Goal: Information Seeking & Learning: Check status

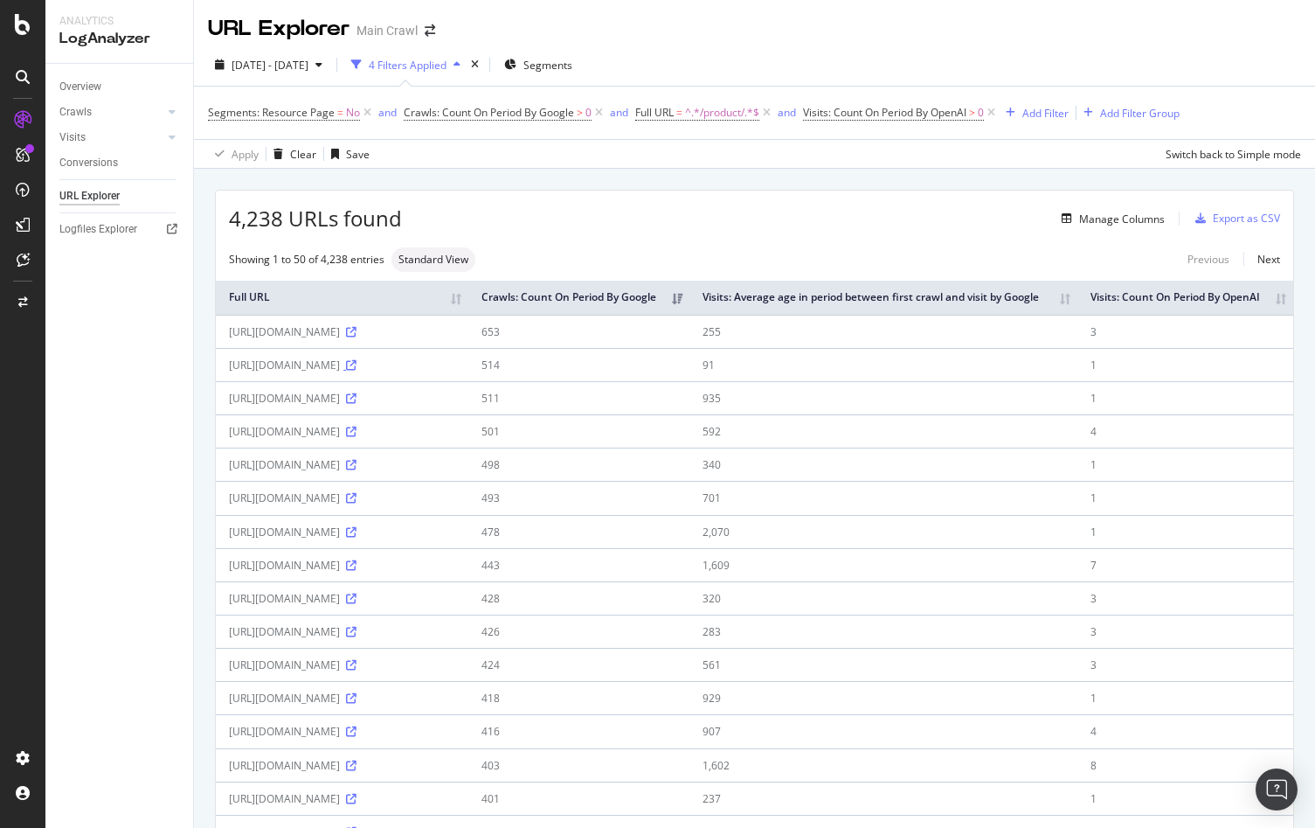
click at [346, 371] on icon at bounding box center [351, 365] width 10 height 10
click at [1094, 224] on div "Manage Columns" at bounding box center [1122, 219] width 86 height 15
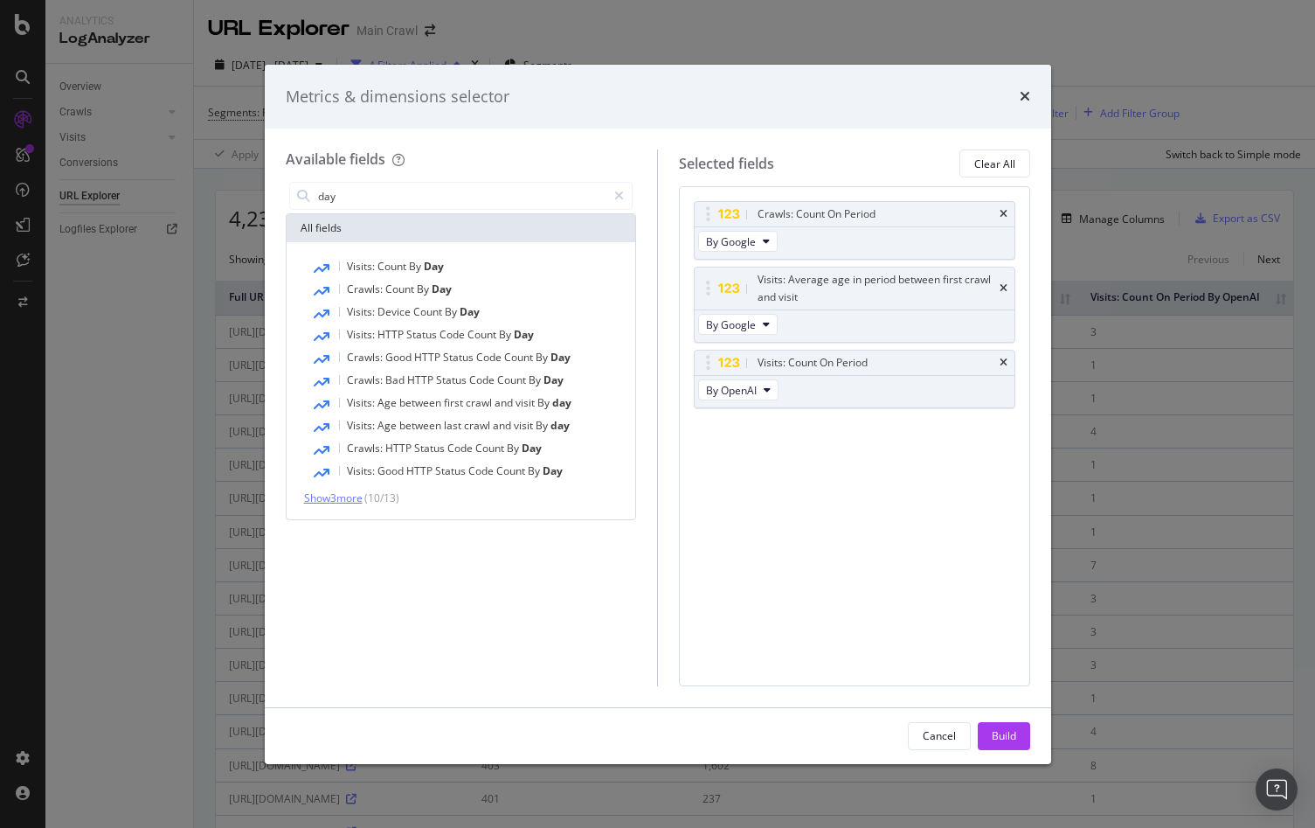
type input "day"
click at [336, 499] on span "Show 3 more" at bounding box center [333, 497] width 59 height 15
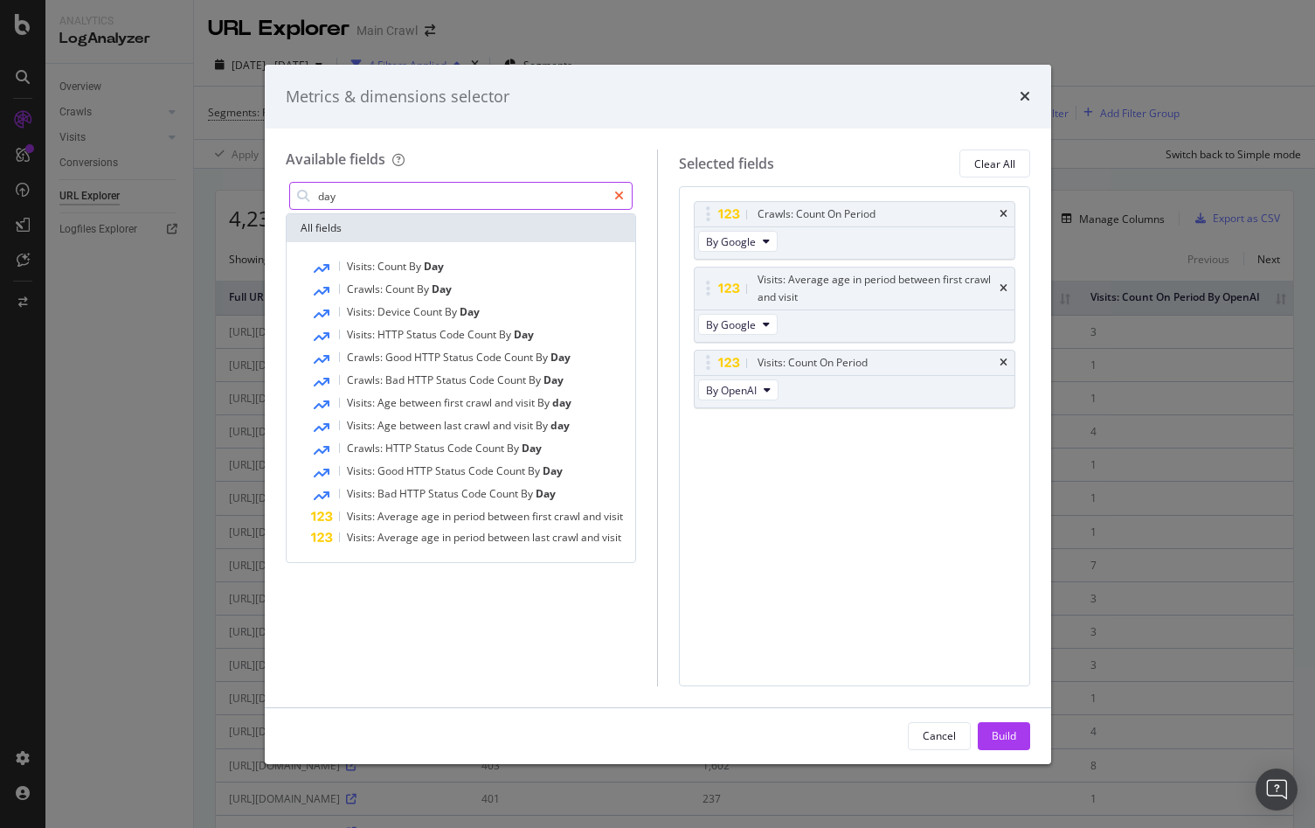
click at [619, 192] on icon "modal" at bounding box center [619, 196] width 10 height 12
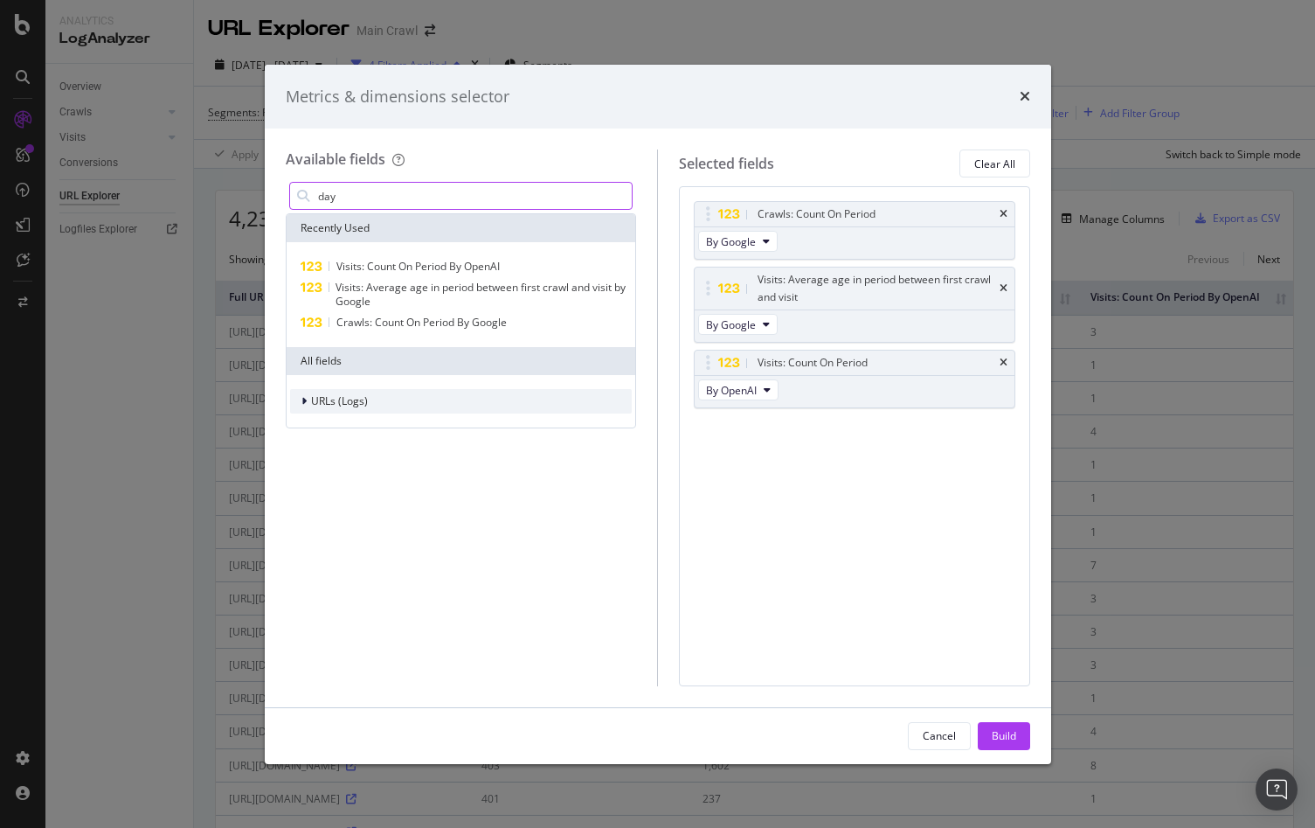
click at [302, 400] on icon "modal" at bounding box center [304, 401] width 5 height 10
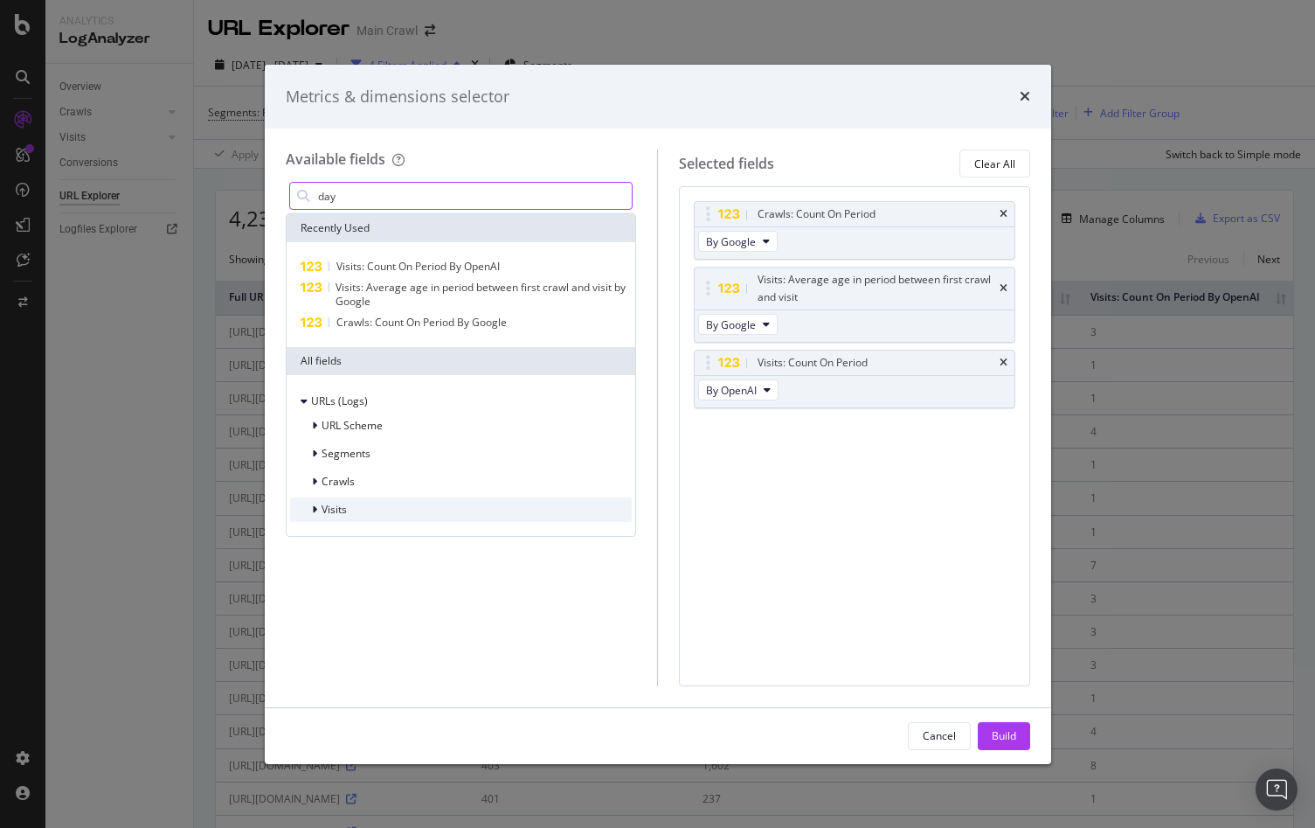
click at [314, 513] on icon "modal" at bounding box center [314, 509] width 5 height 10
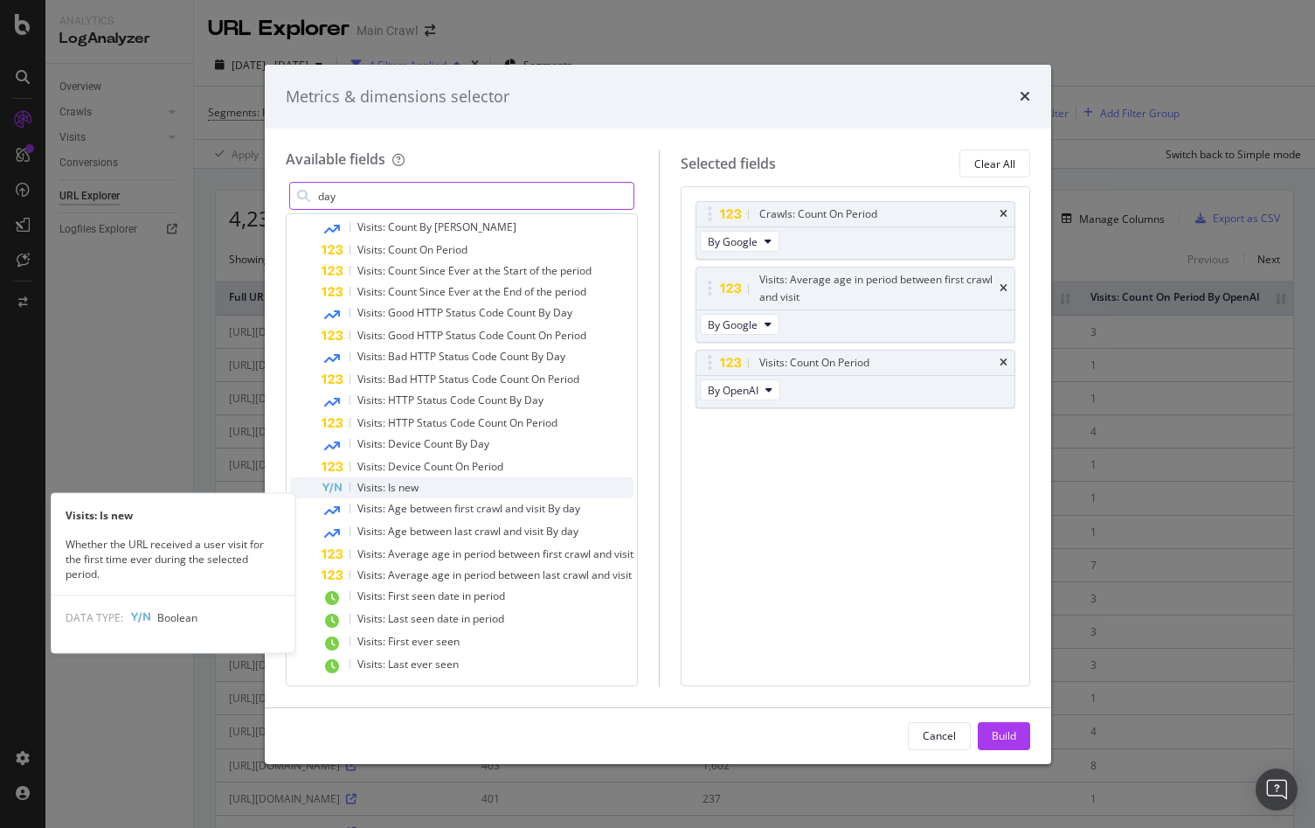
scroll to position [310, 0]
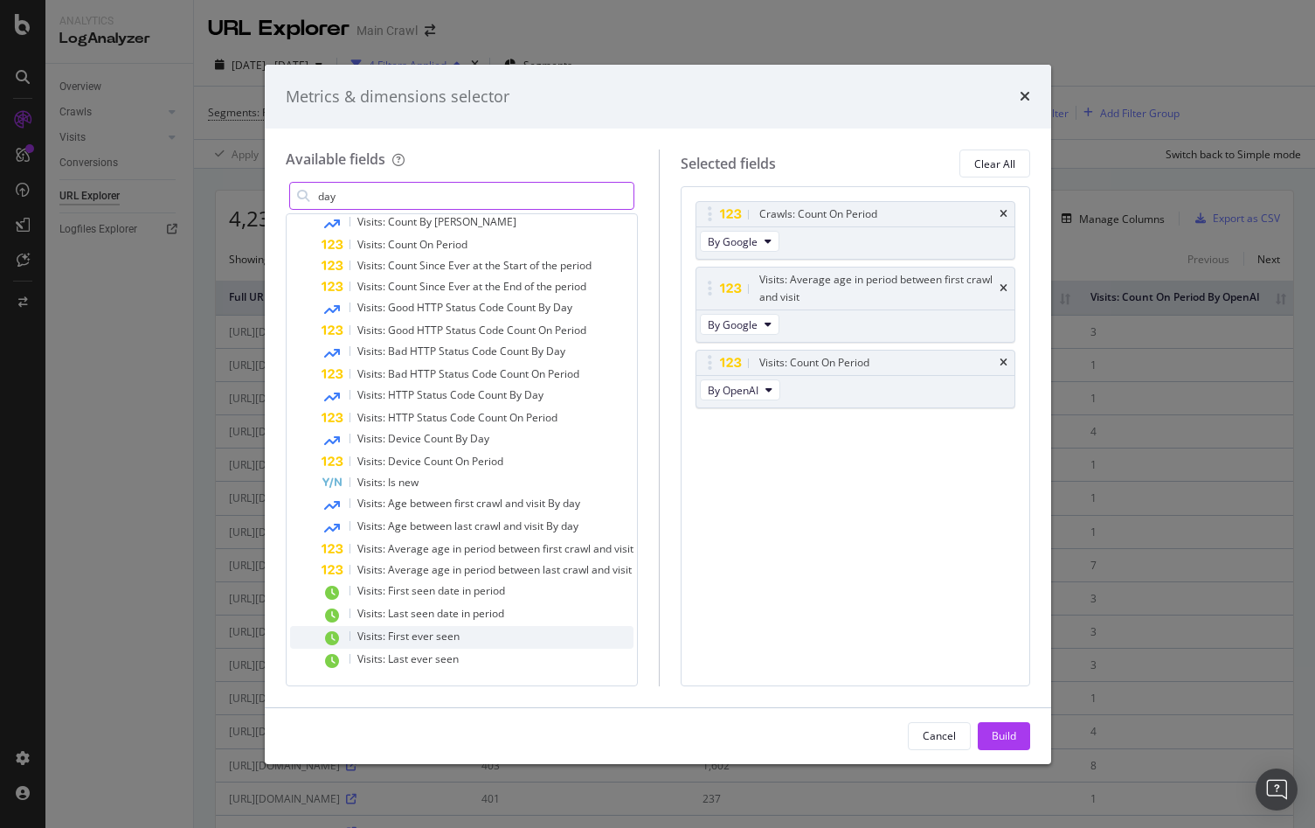
click at [489, 634] on div "Visits: First ever seen" at bounding box center [478, 637] width 312 height 23
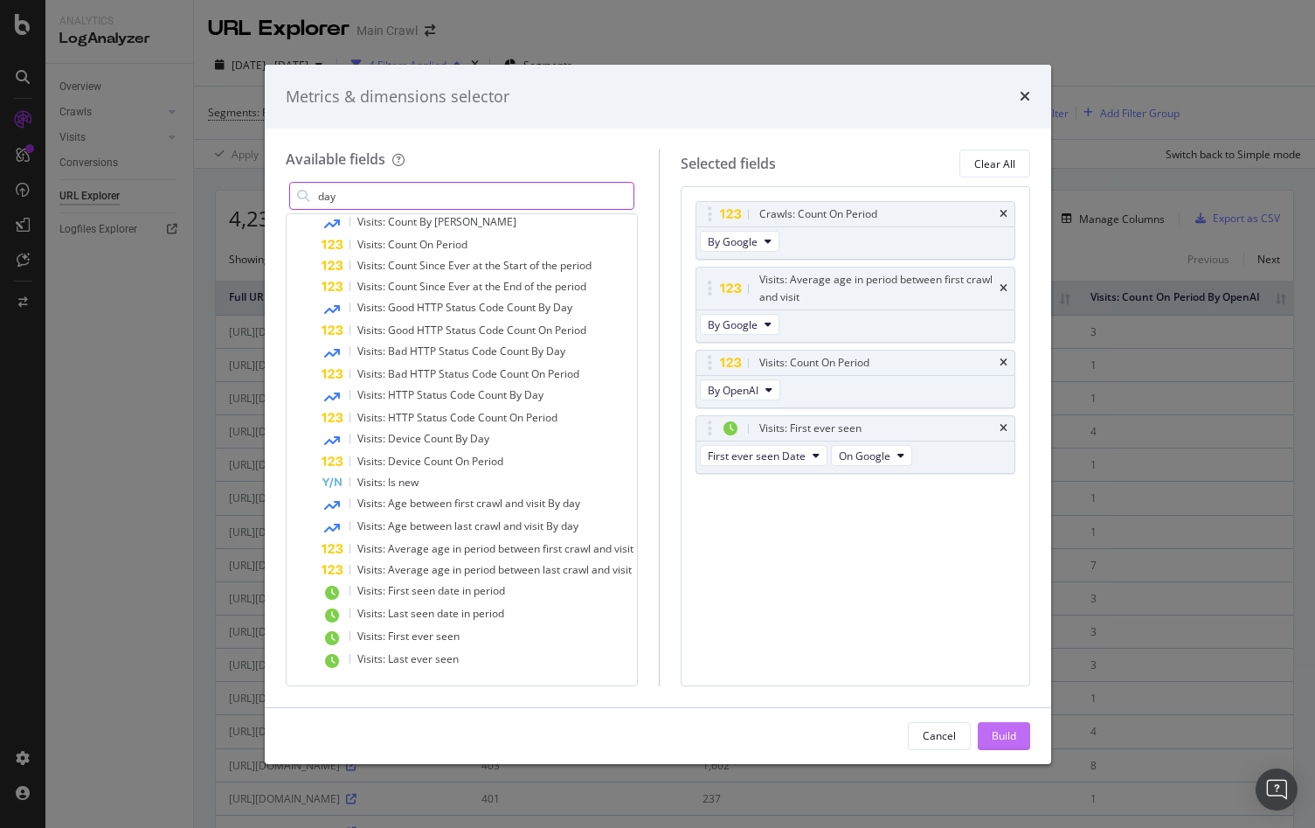
click at [996, 733] on div "Build" at bounding box center [1004, 735] width 24 height 15
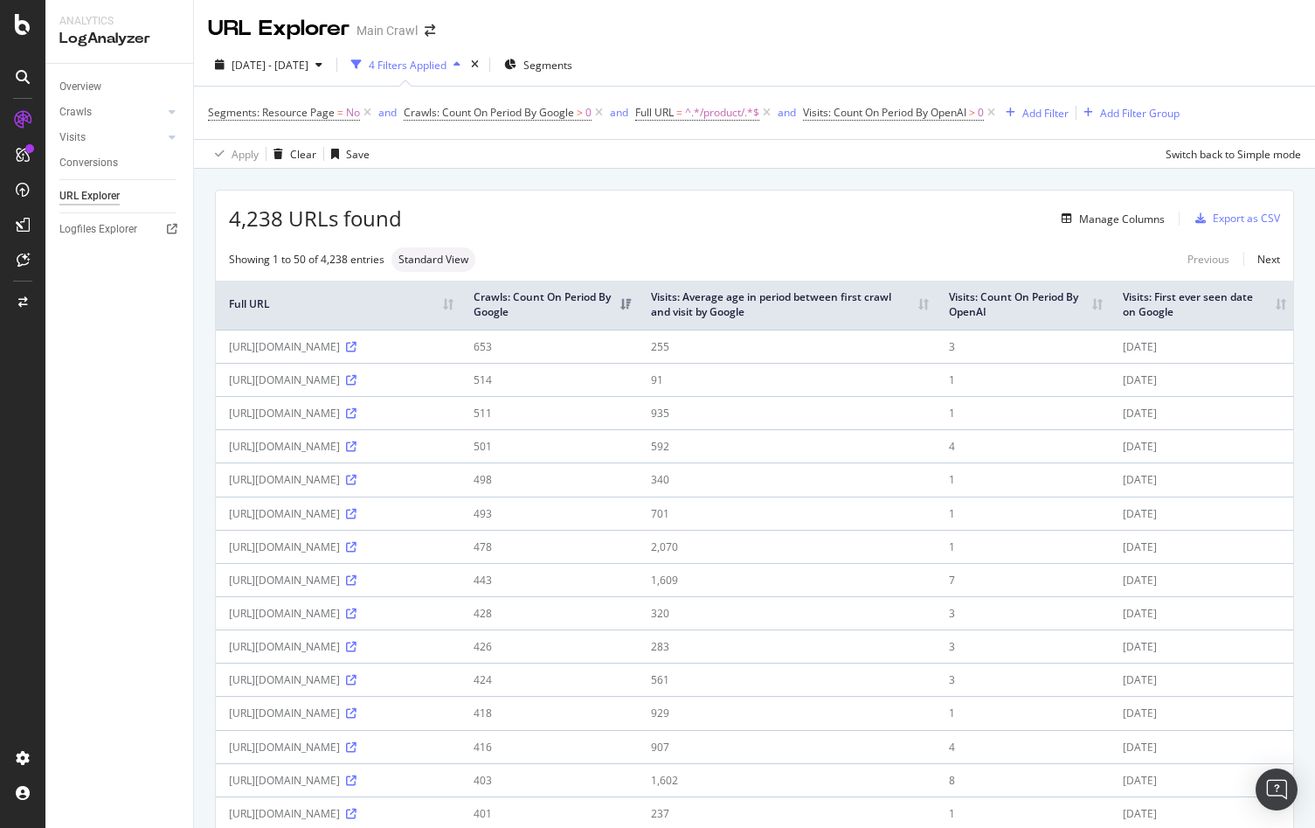
click at [920, 232] on div "4,238 URLs found Manage Columns Export as CSV" at bounding box center [755, 212] width 1078 height 43
click at [1120, 218] on div "Manage Columns" at bounding box center [1122, 219] width 86 height 15
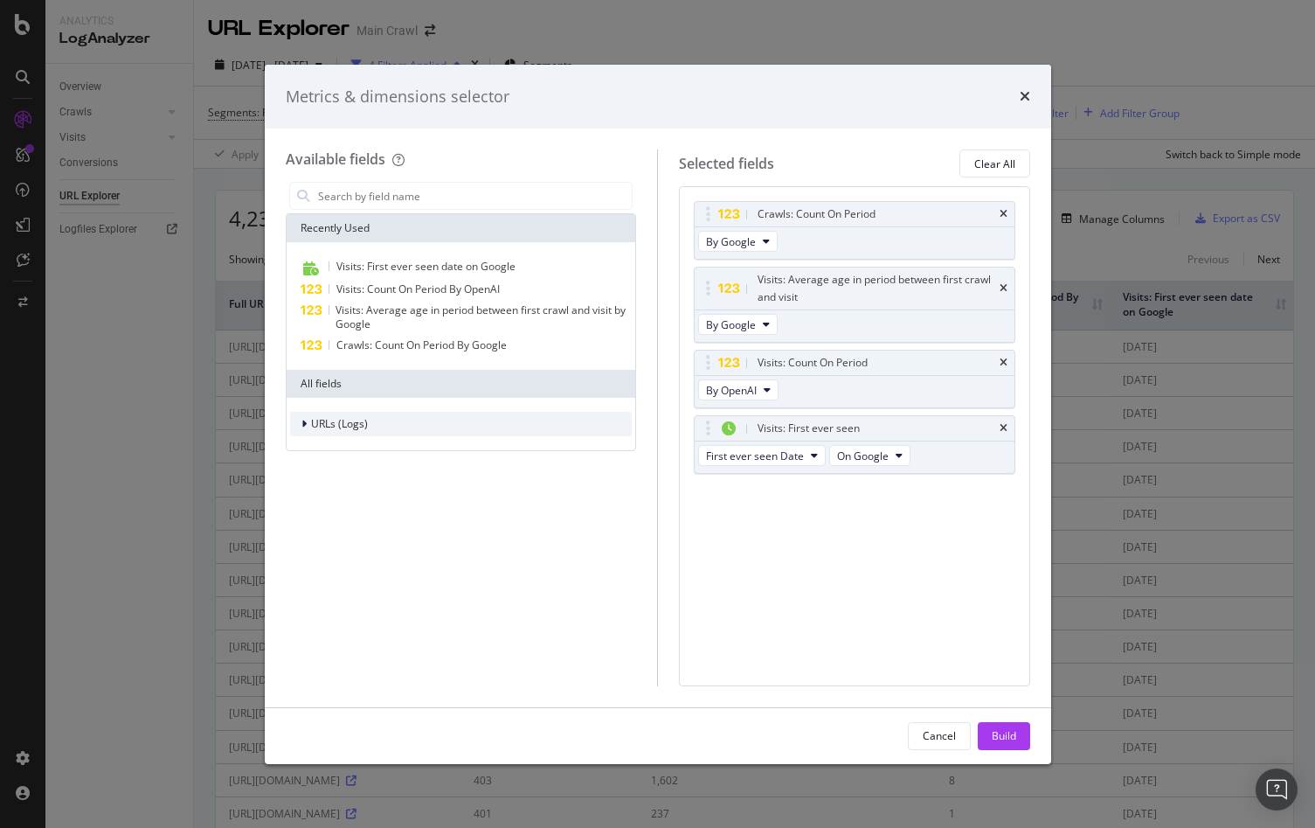
click at [371, 434] on div "URLs (Logs)" at bounding box center [461, 424] width 343 height 24
click at [376, 431] on div "URLs (Logs)" at bounding box center [461, 424] width 343 height 24
click at [997, 357] on div "Visits: Count On Period" at bounding box center [855, 362] width 320 height 24
click at [1004, 212] on icon "times" at bounding box center [1004, 214] width 8 height 10
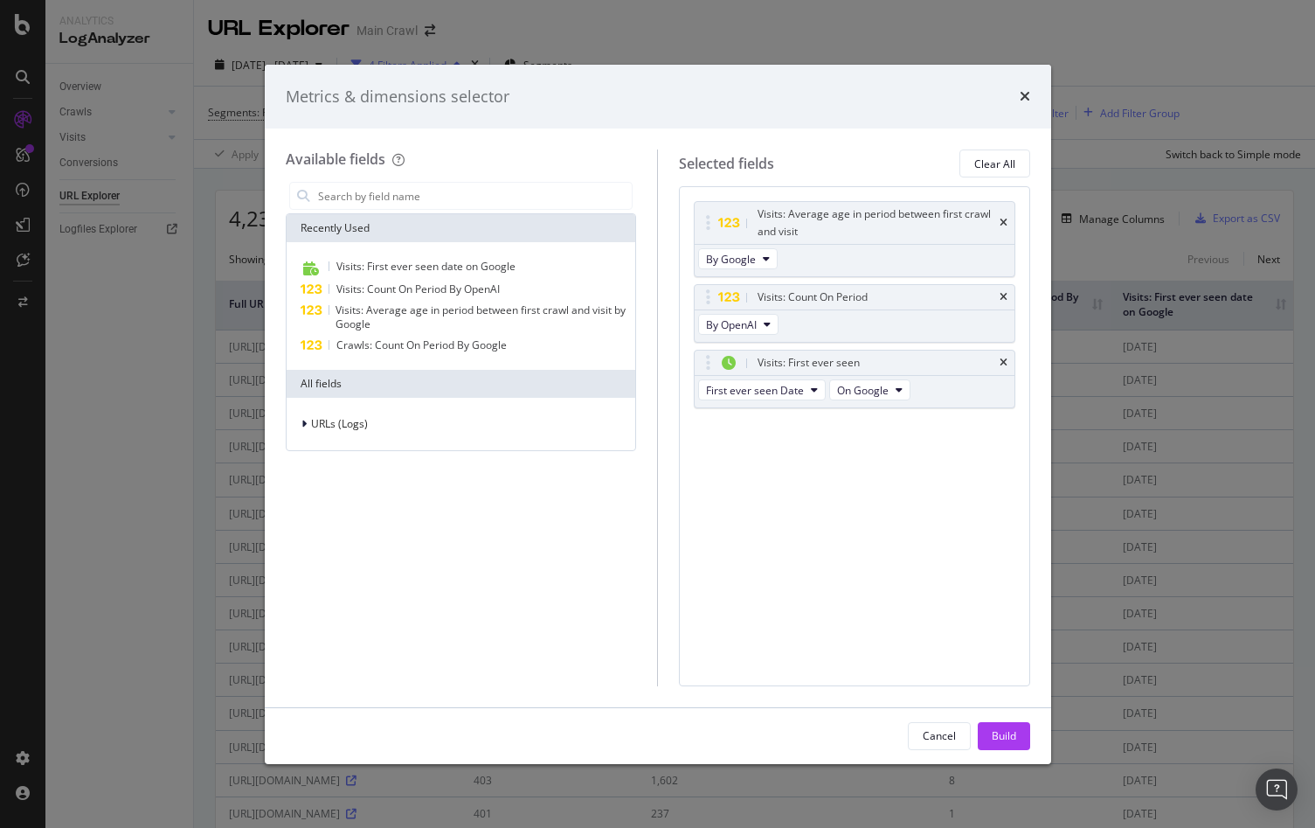
click at [1004, 212] on div "Visits: Average age in period between first crawl and visit" at bounding box center [855, 223] width 320 height 42
click at [1005, 218] on icon "times" at bounding box center [1004, 223] width 8 height 10
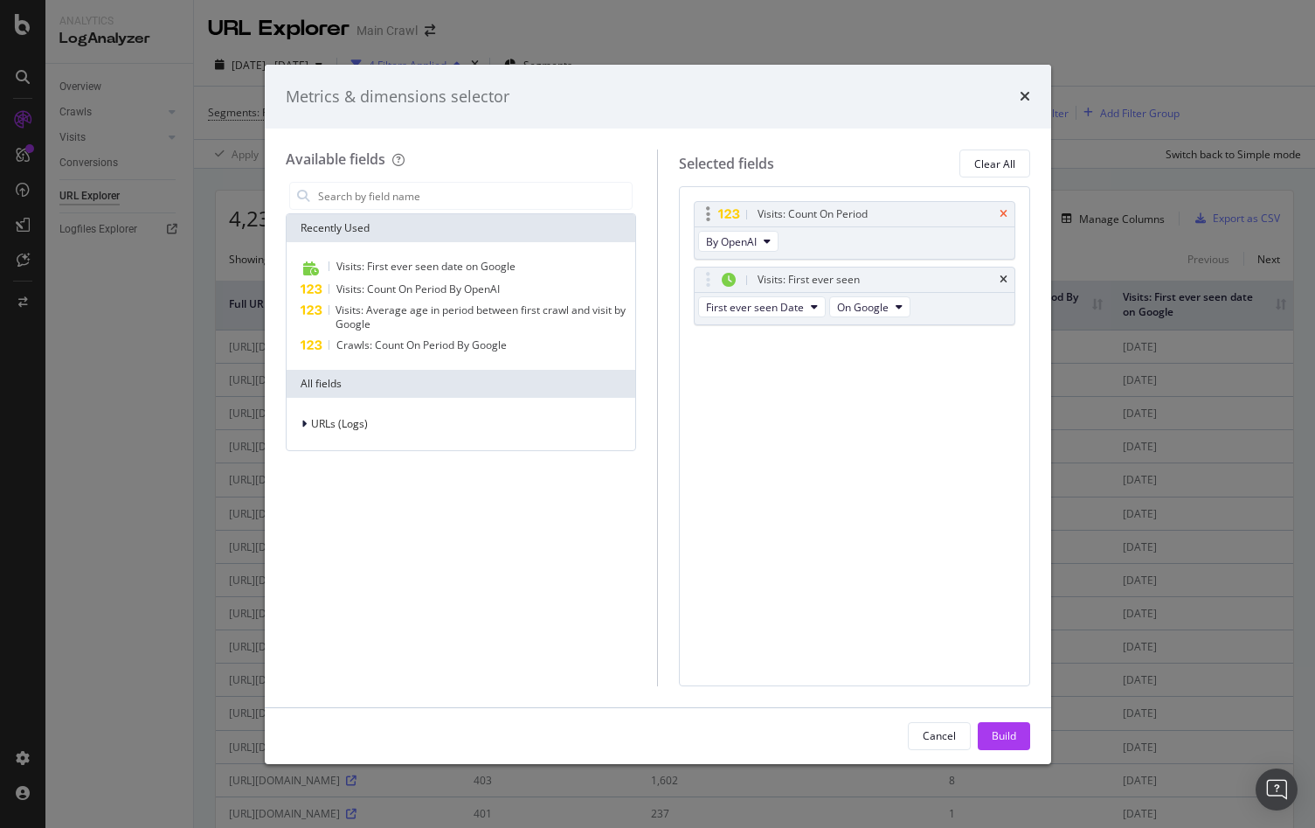
click at [1004, 212] on icon "times" at bounding box center [1004, 214] width 8 height 10
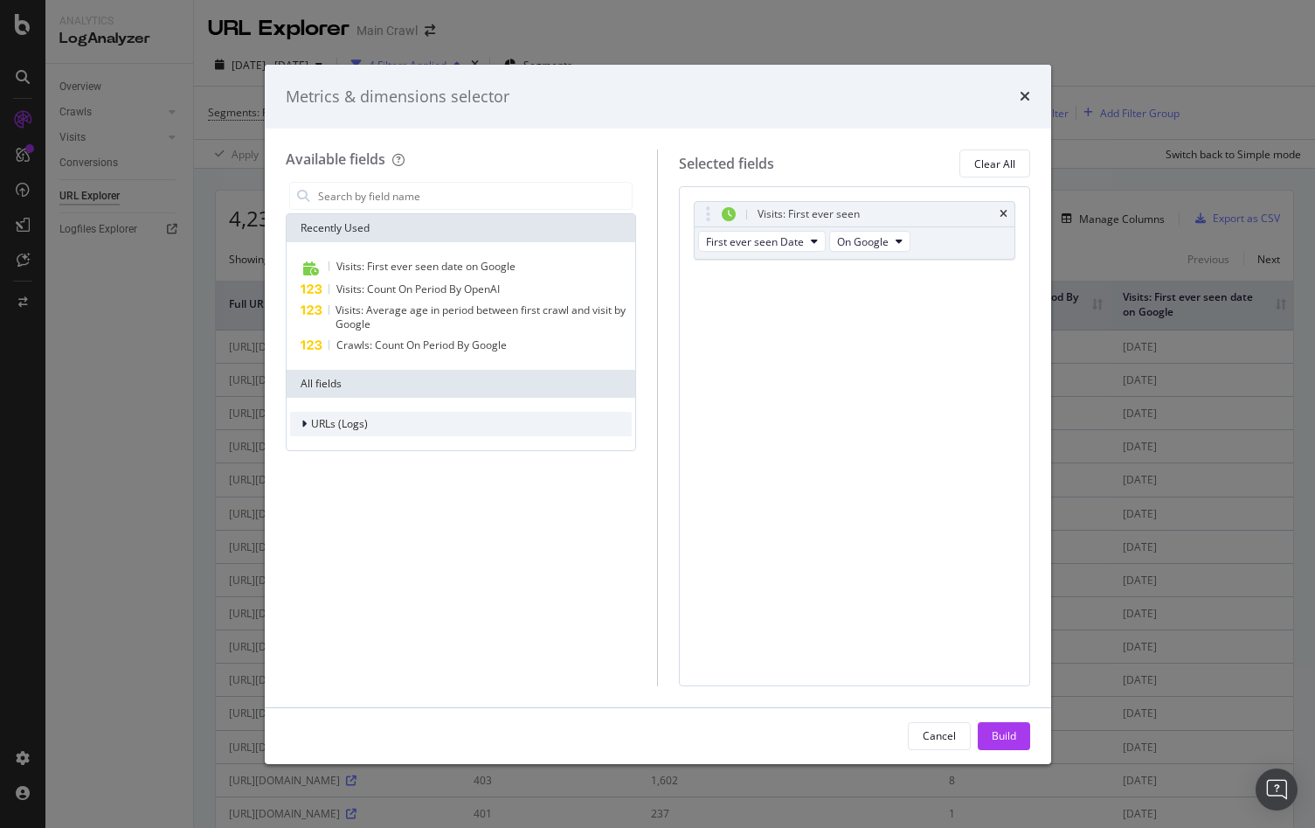
click at [348, 429] on span "URLs (Logs)" at bounding box center [339, 423] width 57 height 15
click at [413, 533] on div "Visits" at bounding box center [461, 532] width 343 height 24
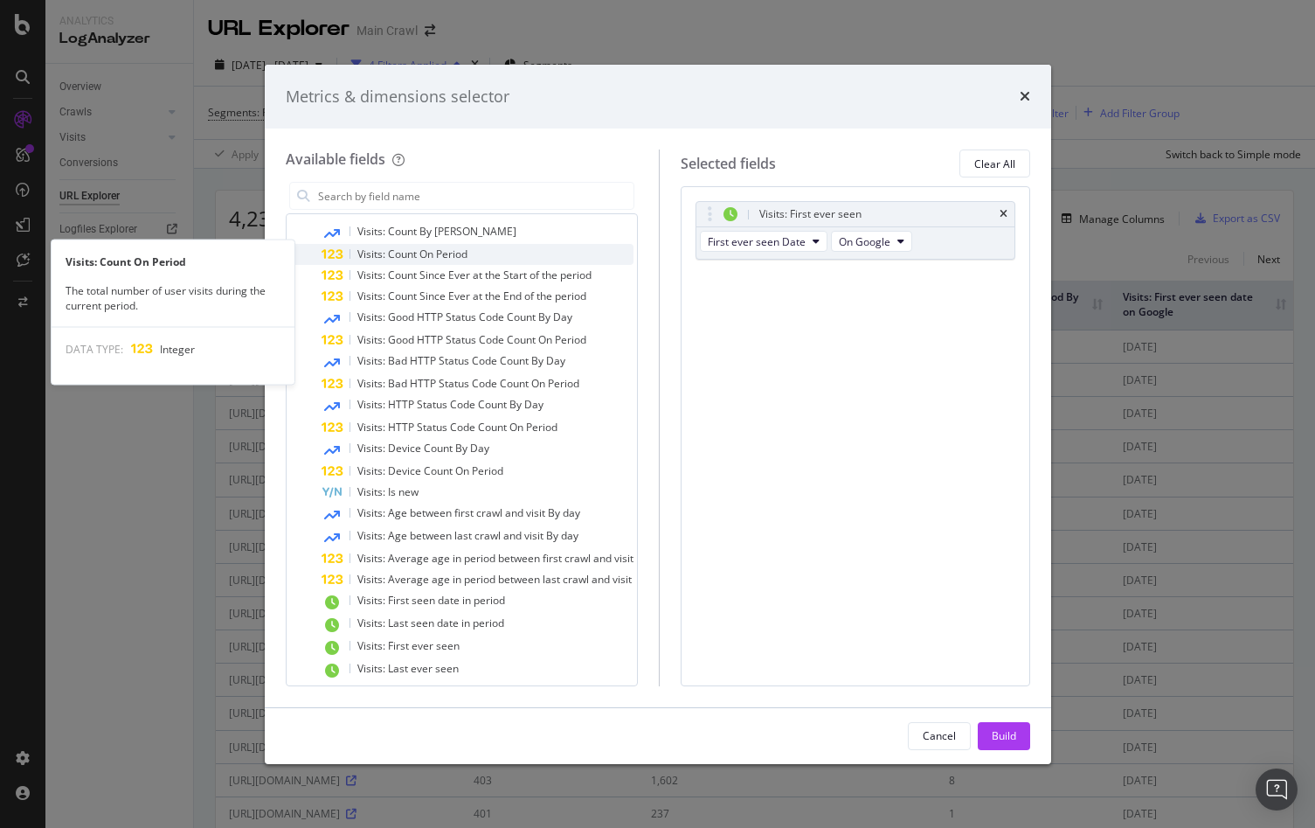
scroll to position [333, 0]
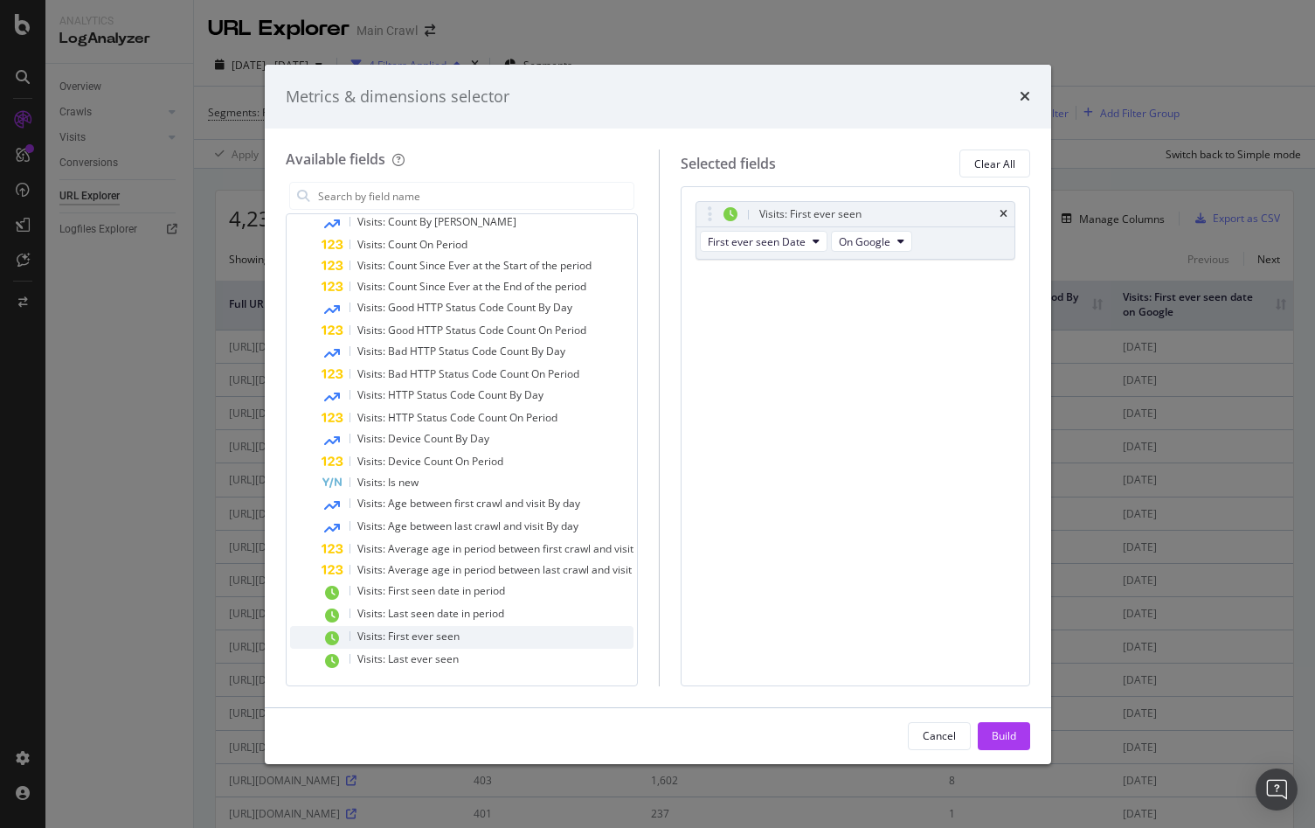
click at [420, 633] on span "Visits: First ever seen" at bounding box center [408, 635] width 102 height 15
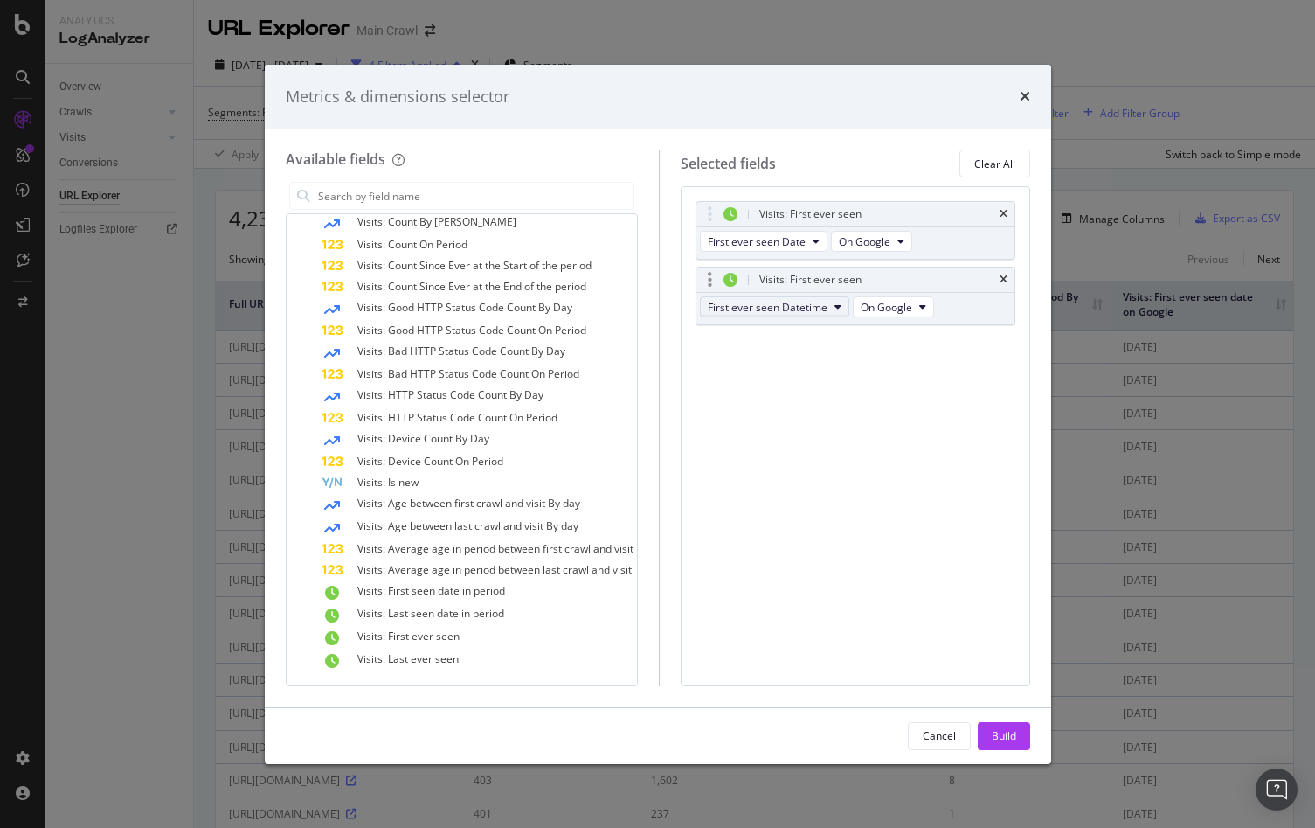
click at [810, 305] on span "First ever seen Datetime" at bounding box center [768, 307] width 120 height 15
click at [890, 309] on span "On Google" at bounding box center [887, 307] width 52 height 15
click at [897, 404] on span "On OpenAI" at bounding box center [906, 403] width 81 height 16
click at [812, 309] on span "First ever seen Datetime" at bounding box center [768, 307] width 120 height 15
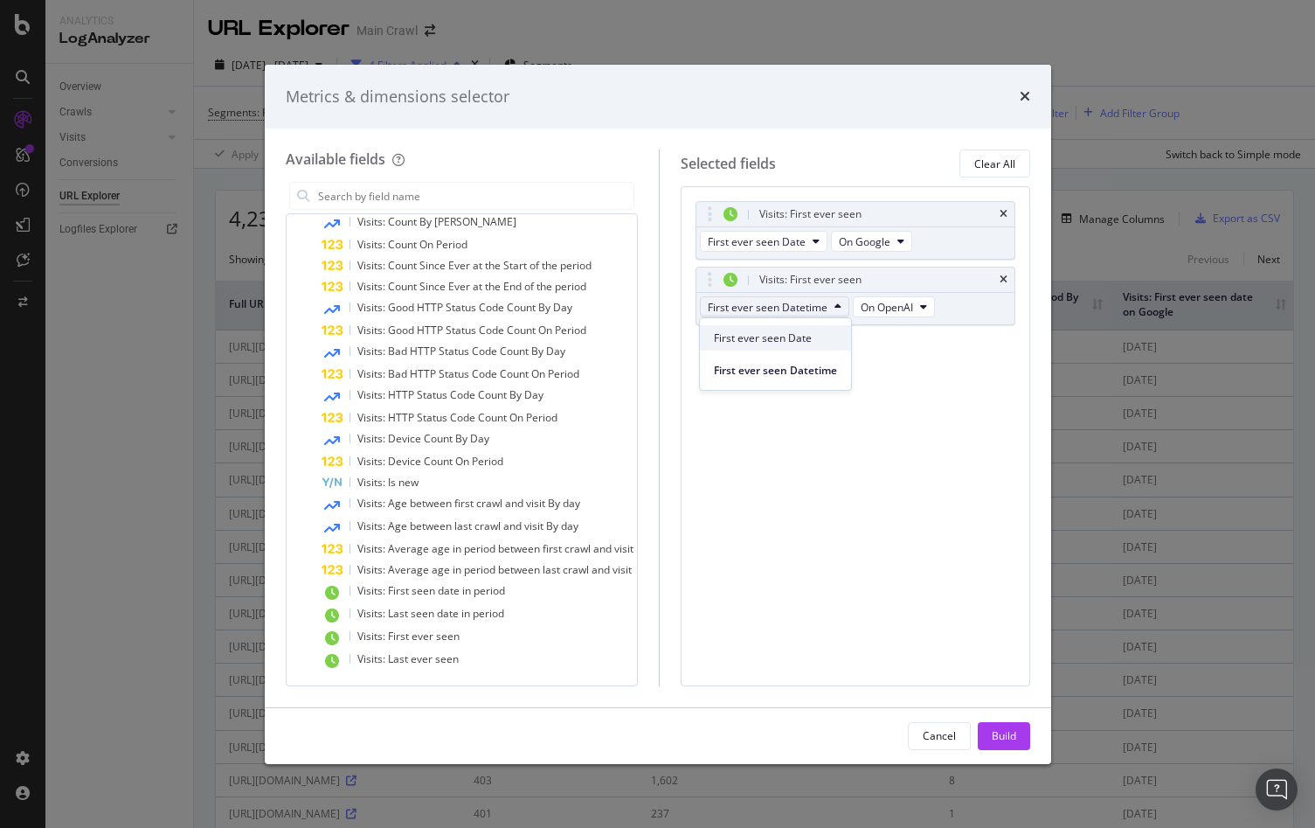
click at [803, 342] on span "First ever seen Date" at bounding box center [775, 338] width 123 height 16
click at [803, 373] on div "Visits: First ever seen First ever seen Date On Google Visits: First ever seen …" at bounding box center [856, 435] width 350 height 499
click at [864, 316] on button "On Bing" at bounding box center [865, 306] width 68 height 21
click at [870, 405] on span "On OpenAI" at bounding box center [884, 403] width 81 height 16
click at [870, 405] on div "Visits: First ever seen First ever seen Date On Google Visits: First ever seen …" at bounding box center [856, 435] width 350 height 499
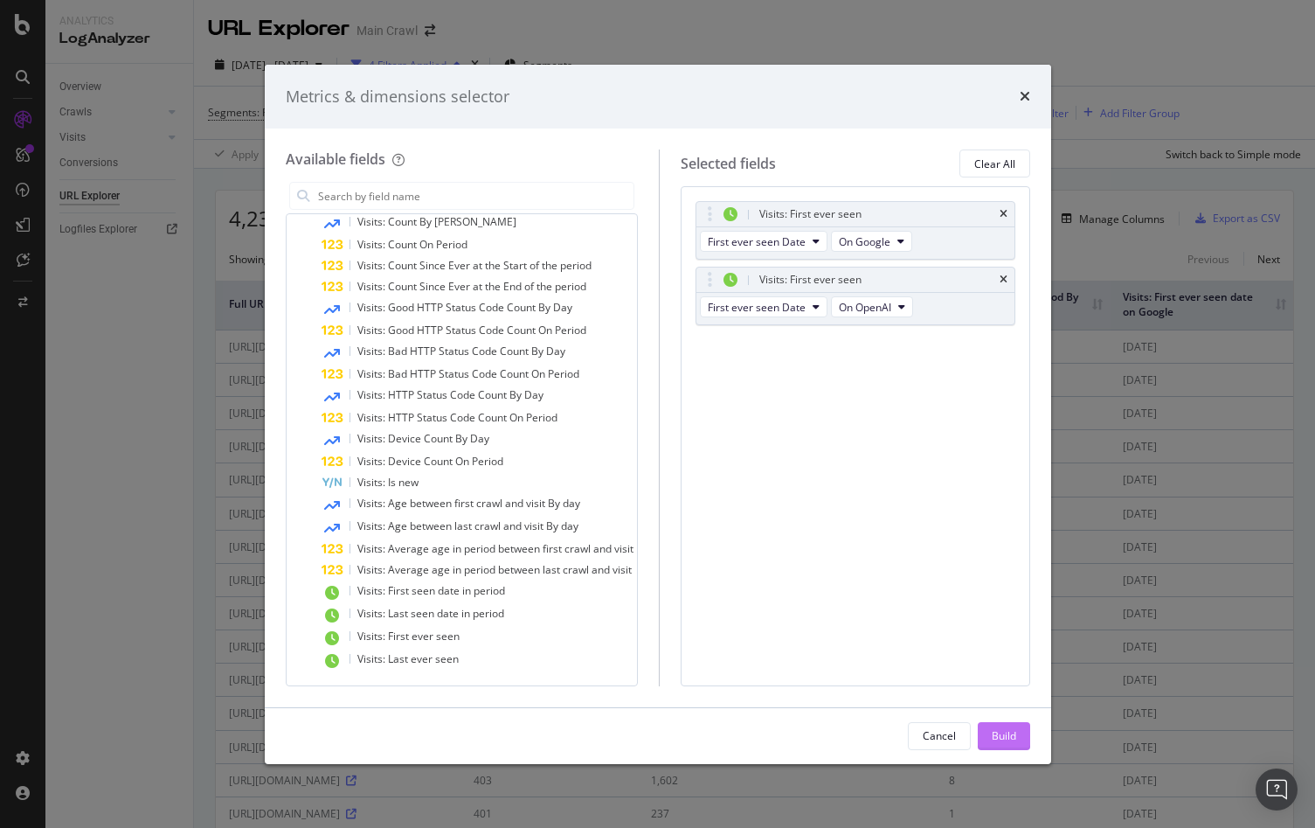
click at [1002, 734] on div "Build" at bounding box center [1004, 735] width 24 height 15
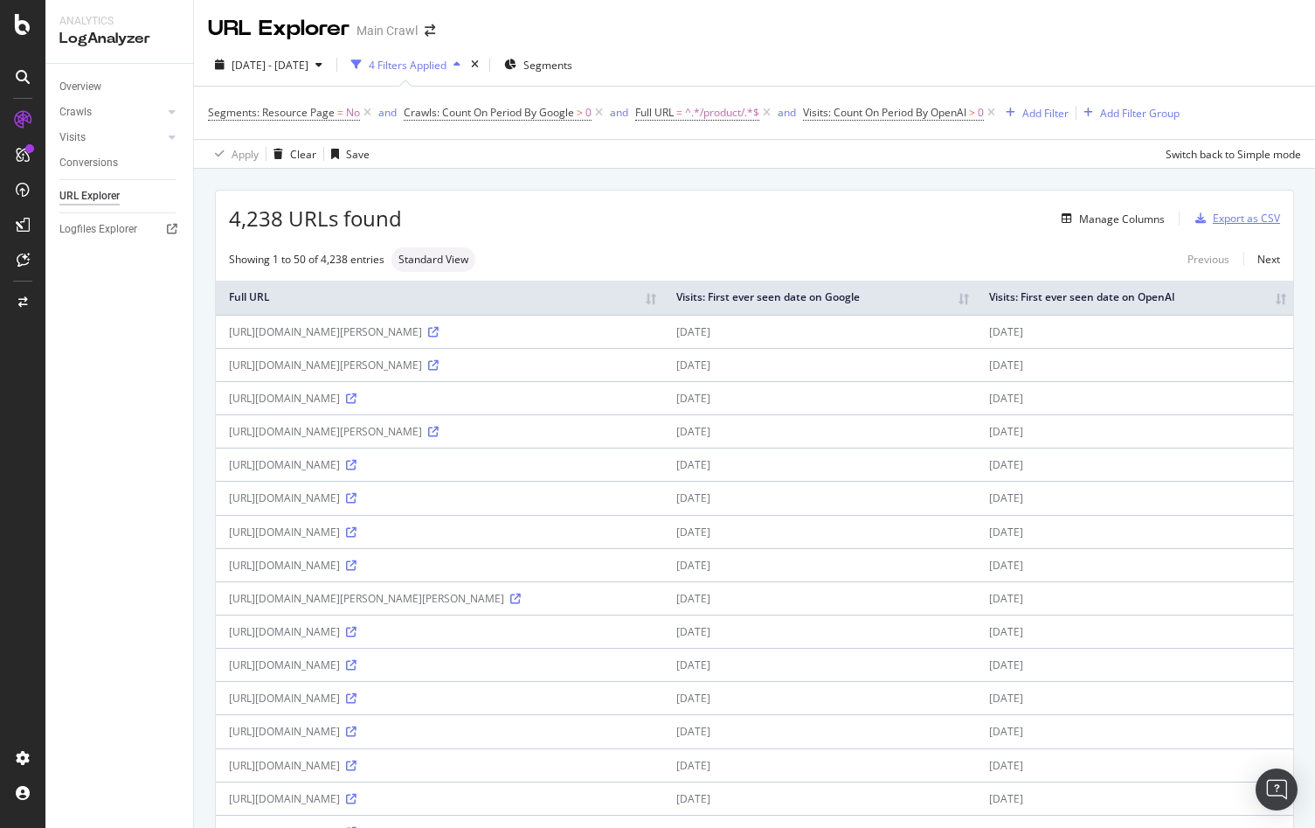
click at [1212, 218] on div "button" at bounding box center [1201, 218] width 24 height 10
